Goal: Task Accomplishment & Management: Complete application form

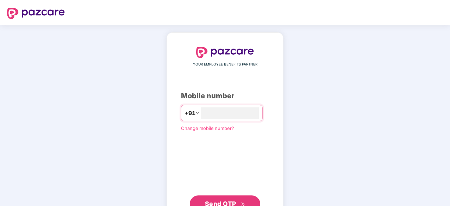
type input "**********"
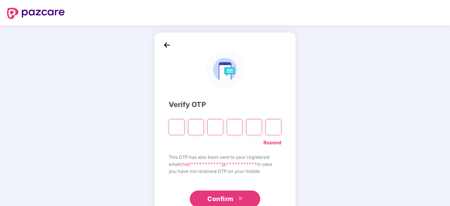
type input "*"
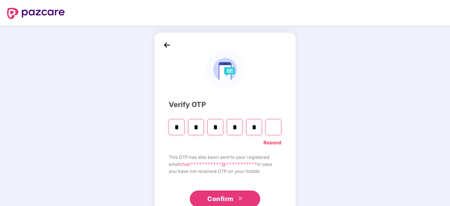
type input "*"
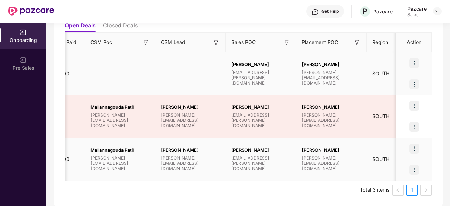
scroll to position [0, 681]
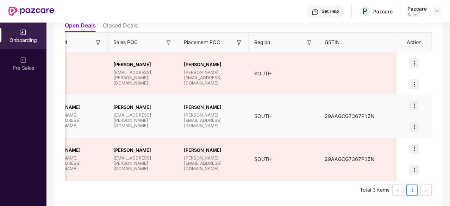
click at [411, 128] on img at bounding box center [414, 127] width 10 height 10
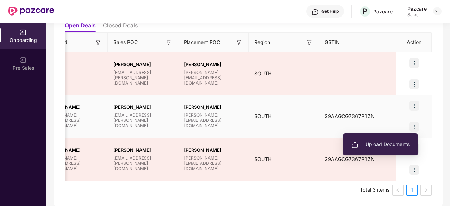
click at [392, 143] on span "Upload Documents" at bounding box center [380, 144] width 58 height 8
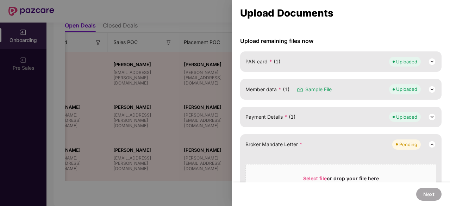
scroll to position [56, 0]
click at [197, 160] on div at bounding box center [225, 103] width 450 height 206
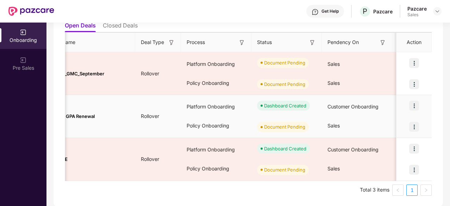
scroll to position [0, 0]
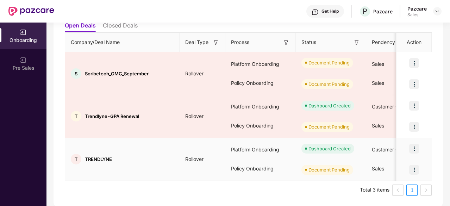
click at [417, 168] on img at bounding box center [414, 170] width 10 height 10
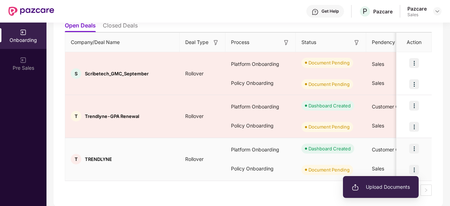
click at [400, 182] on li "Upload Documents" at bounding box center [381, 186] width 76 height 15
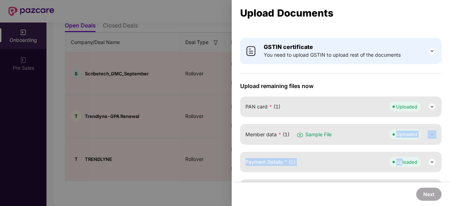
drag, startPoint x: 400, startPoint y: 182, endPoint x: 334, endPoint y: 111, distance: 97.1
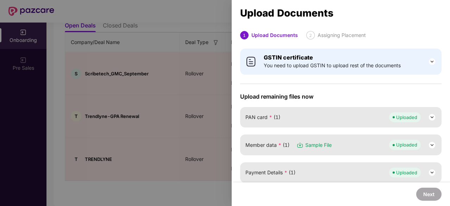
click at [189, 69] on div at bounding box center [225, 103] width 450 height 206
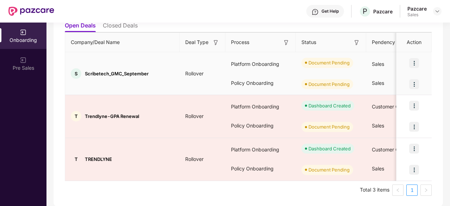
click at [415, 60] on img at bounding box center [414, 63] width 10 height 10
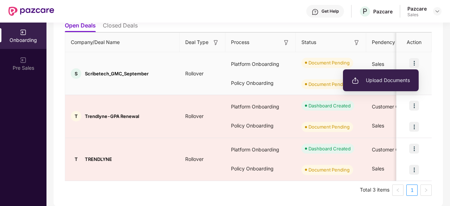
click at [361, 84] on span "Upload Documents" at bounding box center [381, 80] width 58 height 8
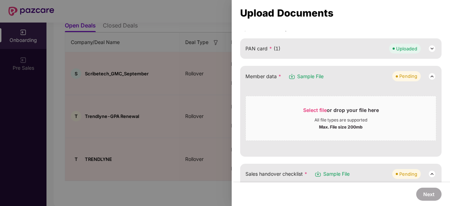
scroll to position [73, 0]
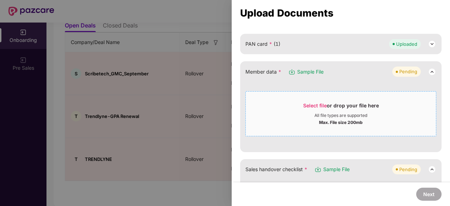
click at [312, 118] on div "Max. File size 200mb" at bounding box center [341, 121] width 190 height 7
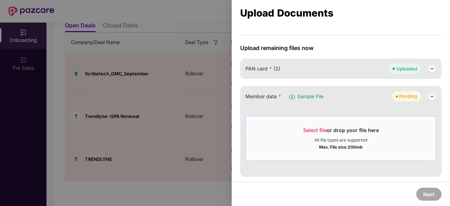
scroll to position [0, 0]
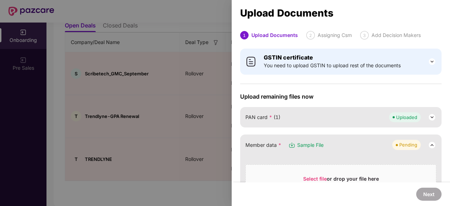
click at [161, 159] on div at bounding box center [225, 103] width 450 height 206
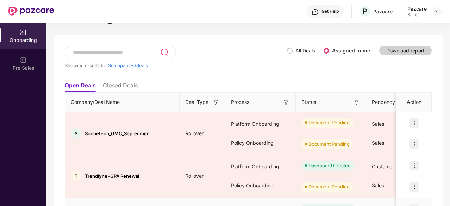
scroll to position [23, 0]
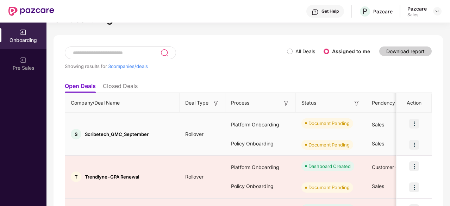
click at [413, 121] on img at bounding box center [414, 124] width 10 height 10
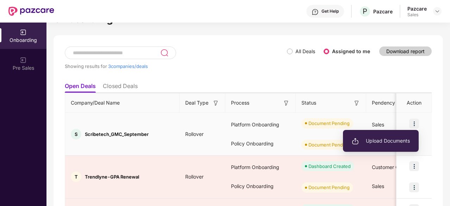
click at [378, 143] on span "Upload Documents" at bounding box center [381, 141] width 58 height 8
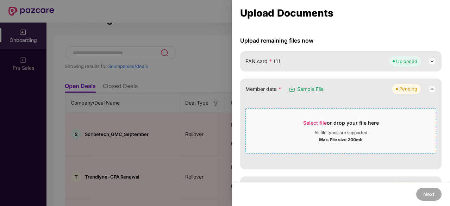
scroll to position [56, 0]
click at [316, 130] on div "All file types are supported" at bounding box center [340, 133] width 53 height 6
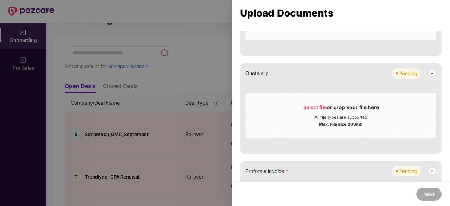
scroll to position [0, 0]
